Goal: Find specific page/section: Find specific page/section

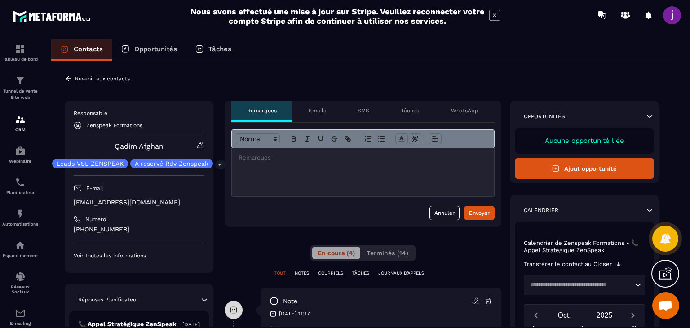
click at [67, 74] on div "Revenir aux contacts Responsable [DEMOGRAPHIC_DATA] Formations Qadim Afghan Lea…" at bounding box center [361, 327] width 620 height 532
click at [67, 79] on icon at bounding box center [68, 78] width 5 height 5
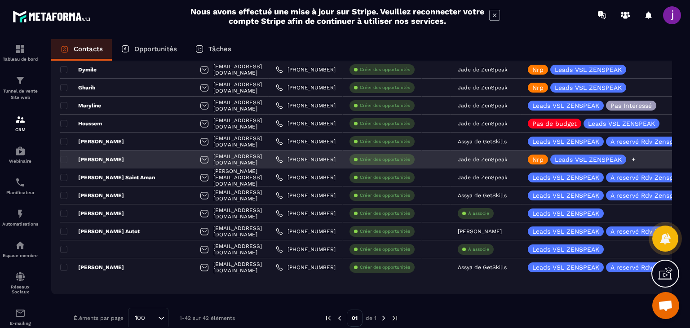
scroll to position [650, 0]
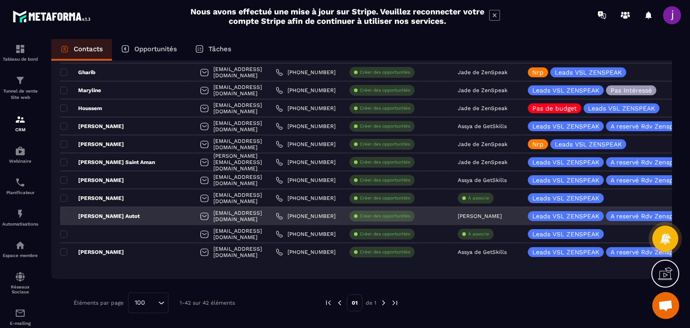
click at [504, 216] on div "[PERSON_NAME]" at bounding box center [486, 216] width 70 height 18
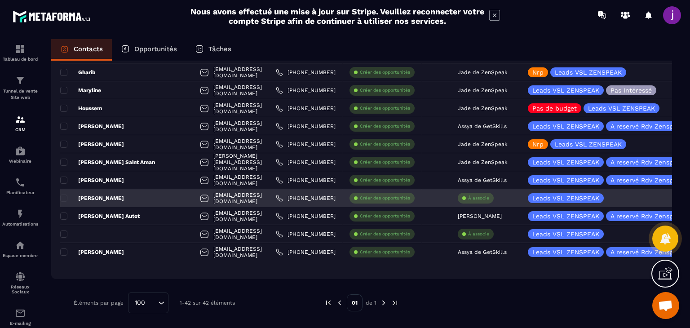
click at [506, 199] on div "À associe" at bounding box center [486, 198] width 70 height 18
click at [509, 192] on div "À associe" at bounding box center [486, 198] width 70 height 18
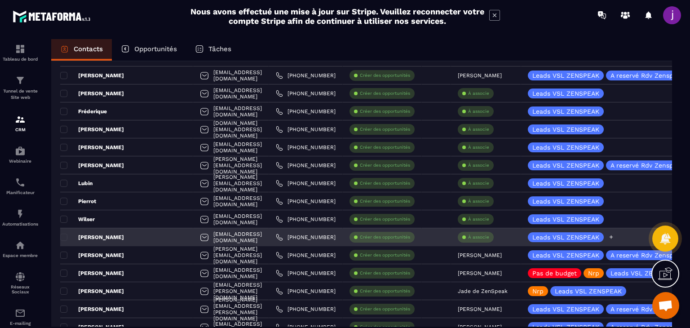
scroll to position [0, 0]
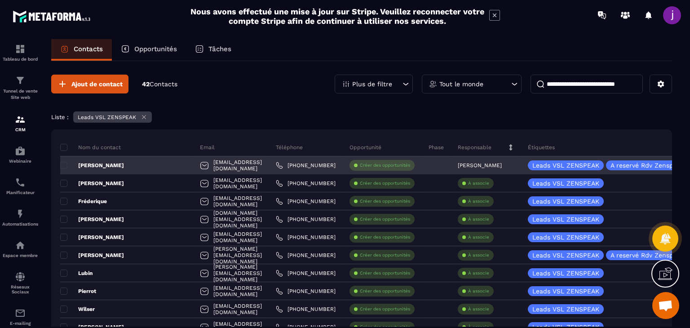
click at [135, 158] on div "[PERSON_NAME]" at bounding box center [126, 165] width 133 height 18
